Goal: Task Accomplishment & Management: Manage account settings

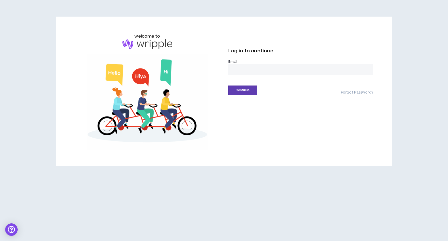
click at [245, 69] on input "email" at bounding box center [300, 69] width 145 height 11
type input "**********"
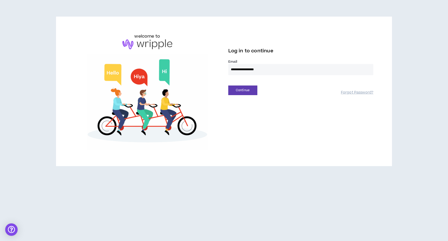
click at [244, 96] on div "**********" at bounding box center [224, 91] width 307 height 117
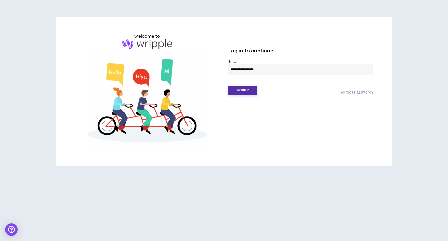
click at [249, 93] on button "Continue" at bounding box center [242, 91] width 29 height 10
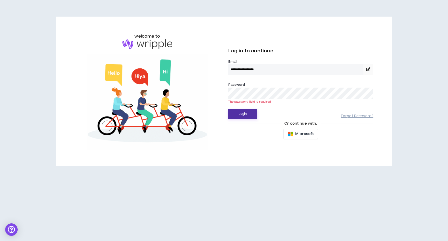
click at [248, 116] on button "Login" at bounding box center [242, 114] width 29 height 10
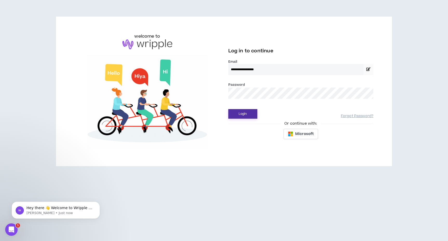
click at [246, 115] on button "Login" at bounding box center [242, 114] width 29 height 10
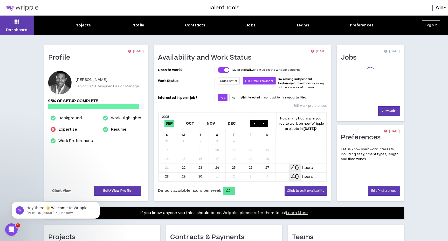
click at [241, 27] on div "Projects Profile Contracts Jobs Teams Preferences" at bounding box center [224, 25] width 381 height 5
click at [64, 131] on link "Expertise" at bounding box center [67, 130] width 19 height 6
select select "***"
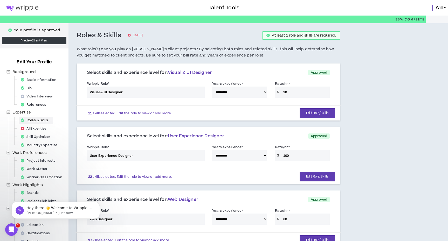
click at [27, 13] on link at bounding box center [22, 8] width 45 height 16
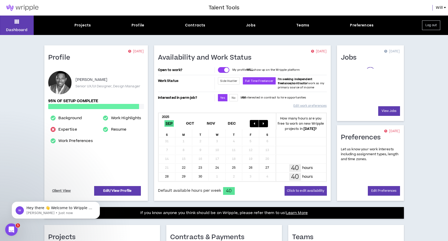
click at [255, 25] on div "Projects Profile Contracts Jobs Teams Preferences" at bounding box center [224, 25] width 381 height 5
click at [341, 82] on div "Jobs 5 [DATE] Check out available work: 8 jobs. 0 matches. 0 new View Jobs" at bounding box center [370, 83] width 67 height 76
click at [350, 82] on link "8" at bounding box center [351, 82] width 2 height 5
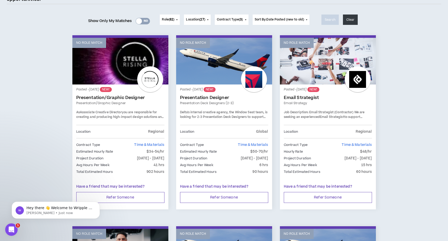
scroll to position [65, 0]
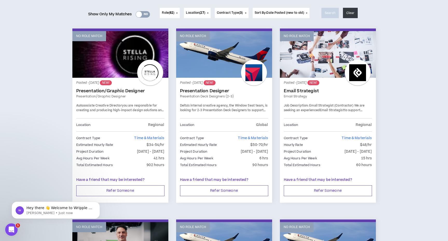
click at [127, 92] on link "Presentation/Graphic Designer" at bounding box center [120, 91] width 88 height 5
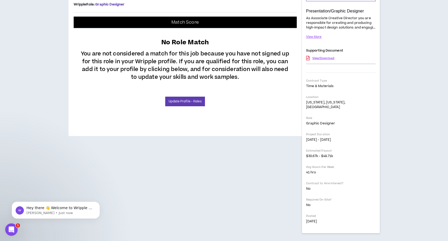
scroll to position [125, 0]
click at [198, 106] on link "Update Profile - Roles" at bounding box center [184, 102] width 39 height 10
select select "***"
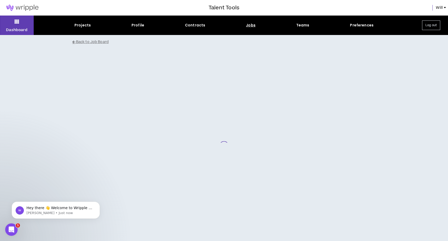
scroll to position [9, 0]
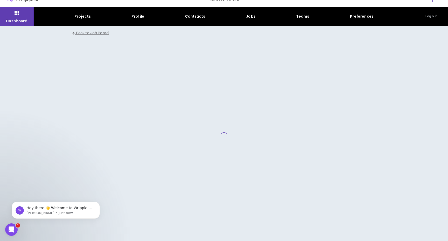
click at [248, 19] on div "Jobs" at bounding box center [251, 16] width 10 height 5
click at [250, 17] on div "Jobs" at bounding box center [251, 16] width 10 height 5
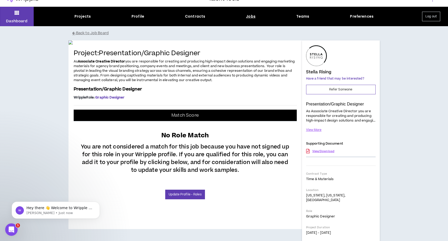
click at [252, 16] on div "Jobs" at bounding box center [251, 16] width 10 height 5
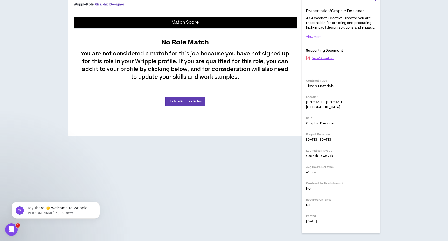
scroll to position [118, 0]
click at [182, 106] on link "Update Profile - Roles" at bounding box center [184, 102] width 39 height 10
select select "***"
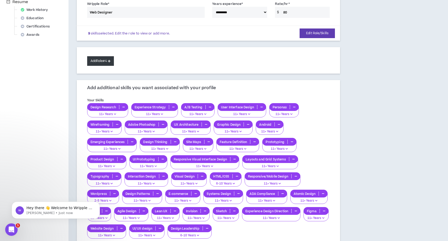
scroll to position [207, 0]
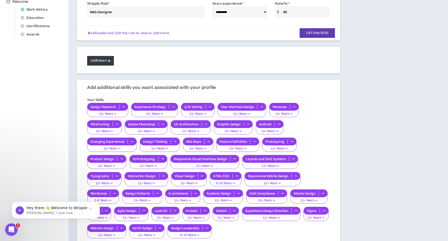
click at [106, 62] on button "Add Role #4" at bounding box center [100, 61] width 27 height 10
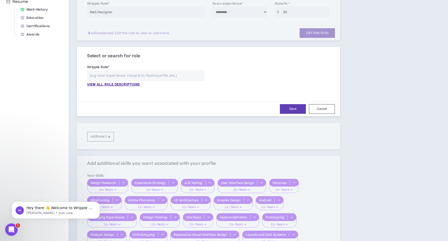
click at [110, 73] on input "text" at bounding box center [146, 75] width 118 height 11
type input "G"
type input "g"
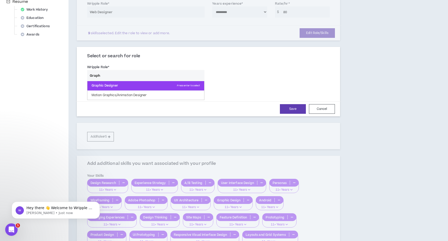
click at [117, 83] on p "Graphic Designer Press enter to select" at bounding box center [145, 85] width 117 height 9
type input "Graphic Designer"
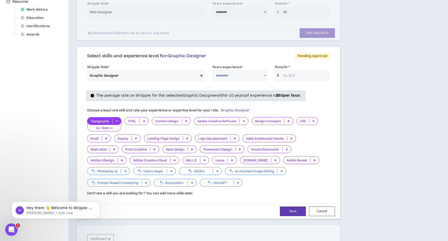
select select "***"
click at [290, 76] on input "Rate/hr *" at bounding box center [305, 75] width 49 height 11
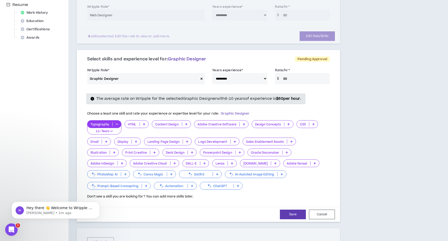
scroll to position [205, 0]
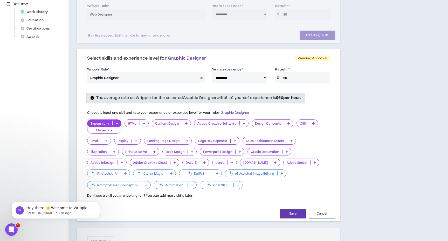
type input "60"
click at [242, 123] on p at bounding box center [244, 124] width 9 height 4
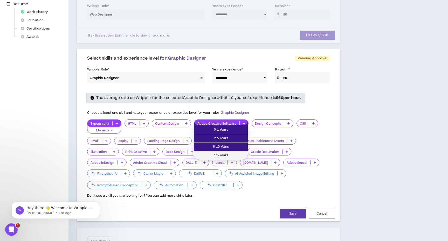
click at [220, 155] on span "11+ Years" at bounding box center [221, 156] width 48 height 6
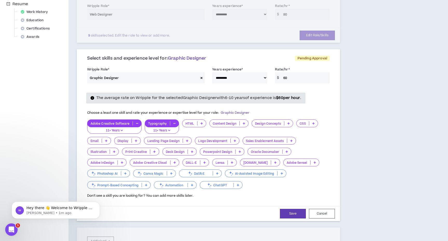
click at [288, 122] on icon at bounding box center [289, 123] width 2 height 3
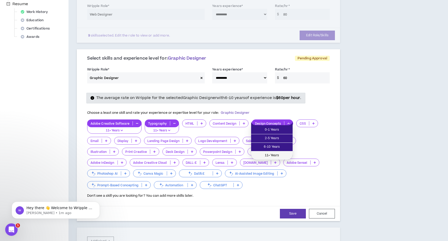
click at [267, 157] on span "11+ Years" at bounding box center [271, 156] width 35 height 6
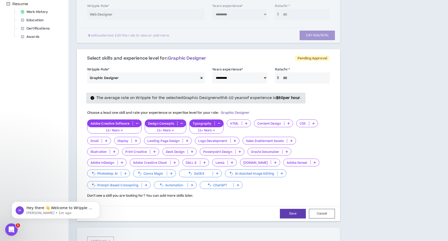
click at [234, 140] on icon at bounding box center [235, 141] width 2 height 3
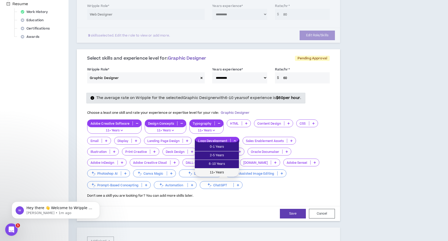
click at [219, 172] on span "11+ Years" at bounding box center [217, 173] width 38 height 6
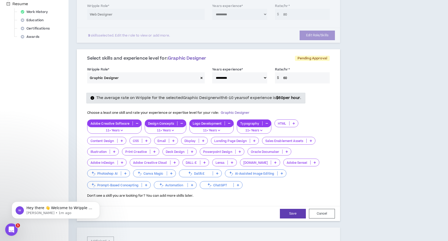
click at [155, 151] on icon at bounding box center [154, 152] width 2 height 3
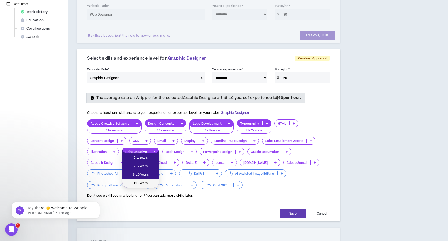
click at [143, 184] on span "11+ Years" at bounding box center [141, 184] width 30 height 6
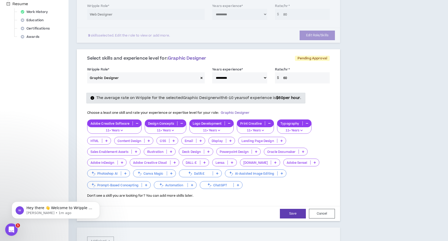
click at [121, 162] on icon at bounding box center [122, 162] width 2 height 3
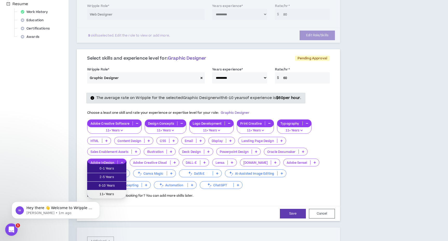
click at [115, 194] on span "11+ Years" at bounding box center [106, 195] width 33 height 6
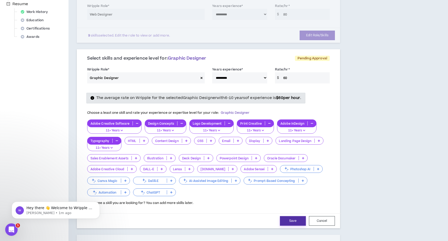
click at [293, 220] on button "Save" at bounding box center [293, 222] width 26 height 10
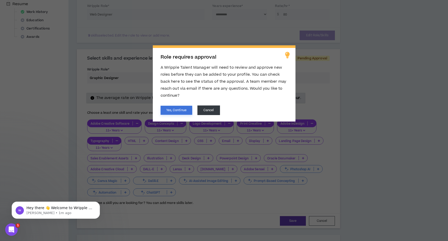
click at [181, 108] on button "Yes, Continue" at bounding box center [177, 110] width 32 height 9
select select "***"
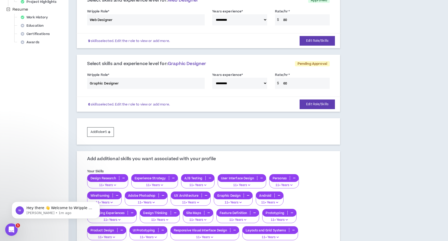
scroll to position [236, 0]
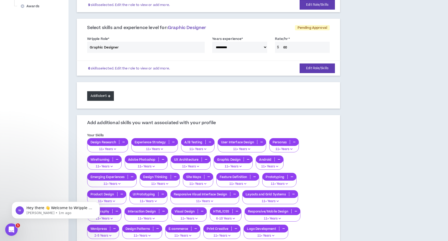
click at [101, 92] on button "Add Role #5" at bounding box center [100, 96] width 27 height 10
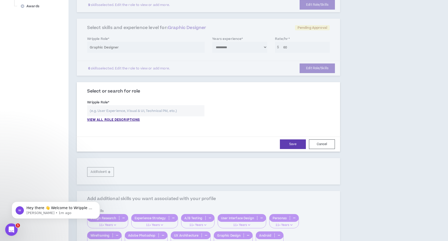
click at [142, 111] on input "text" at bounding box center [146, 110] width 118 height 11
type input "UI"
click at [132, 118] on p "VIEW ALL ROLE DESCRIPTIONS" at bounding box center [113, 120] width 53 height 5
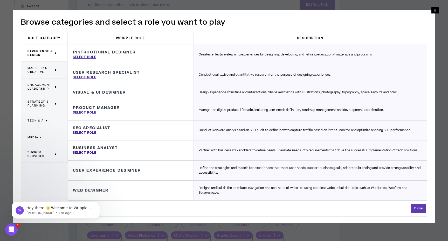
click at [43, 67] on span "Marketing Creative" at bounding box center [41, 70] width 26 height 8
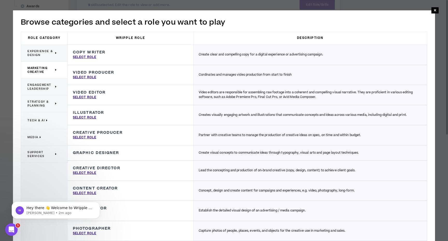
click at [39, 86] on span "Engagement Leadership" at bounding box center [41, 87] width 26 height 8
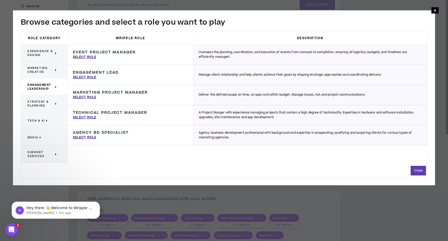
click at [42, 118] on p "Tech & AI" at bounding box center [43, 120] width 30 height 11
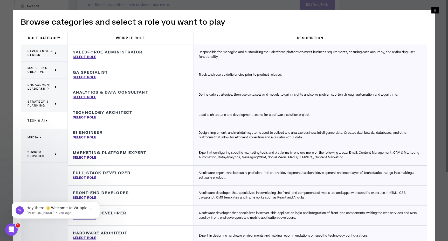
click at [74, 5] on div "**********" at bounding box center [224, 170] width 448 height 340
click at [435, 10] on span "×" at bounding box center [435, 10] width 3 height 6
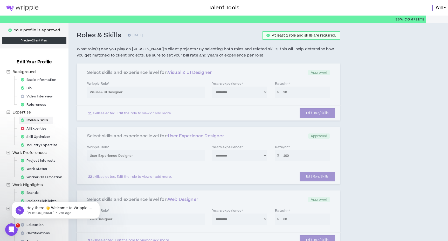
scroll to position [0, 0]
click at [28, 3] on link at bounding box center [22, 8] width 45 height 16
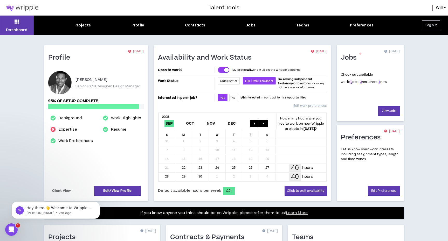
click at [255, 25] on div "Jobs" at bounding box center [251, 25] width 10 height 5
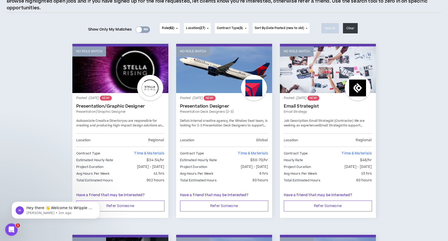
scroll to position [49, 0]
click at [198, 77] on link "No Role Match" at bounding box center [224, 70] width 96 height 47
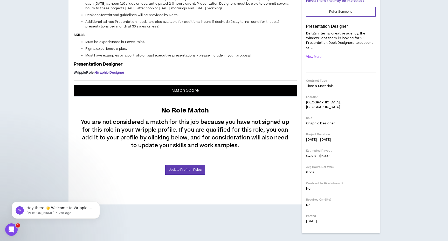
scroll to position [181, 0]
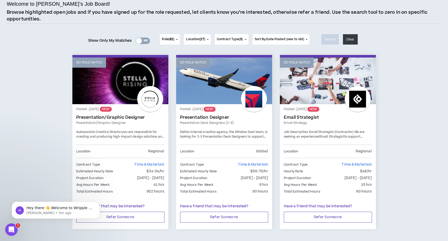
scroll to position [40, 0]
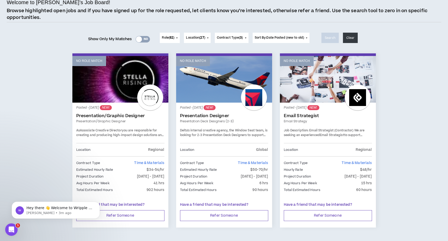
click at [323, 83] on link "No Role Match" at bounding box center [328, 79] width 96 height 47
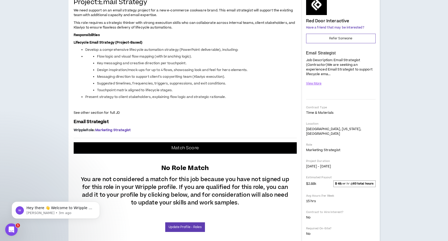
scroll to position [87, 0]
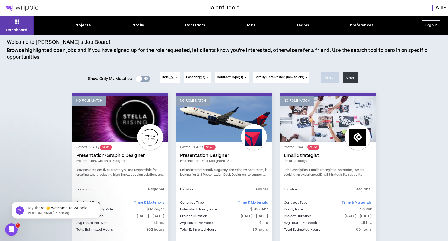
click at [265, 76] on span "Sort By: Date Posted (new to old)" at bounding box center [280, 77] width 50 height 4
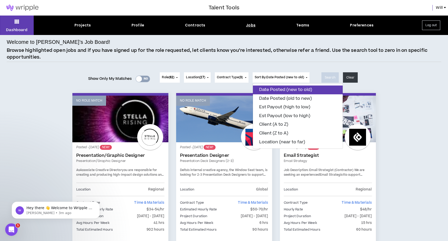
click at [177, 40] on div "Welcome to [PERSON_NAME]’s Job Board! Browse highlighted open jobs and if you h…" at bounding box center [224, 50] width 435 height 24
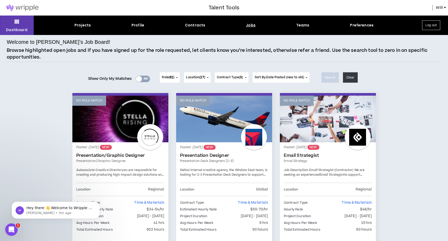
click at [144, 78] on div "Yes No" at bounding box center [143, 79] width 14 height 6
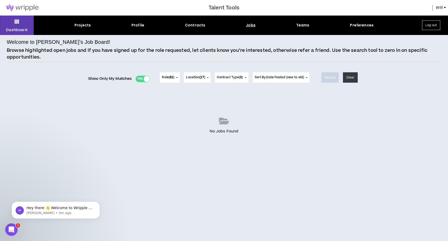
click at [144, 78] on div at bounding box center [147, 79] width 6 height 6
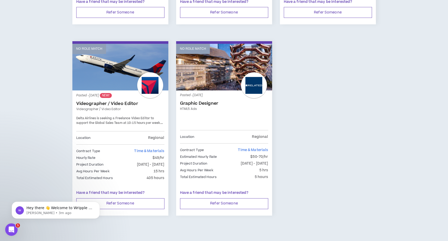
scroll to position [434, 0]
